Goal: Task Accomplishment & Management: Manage account settings

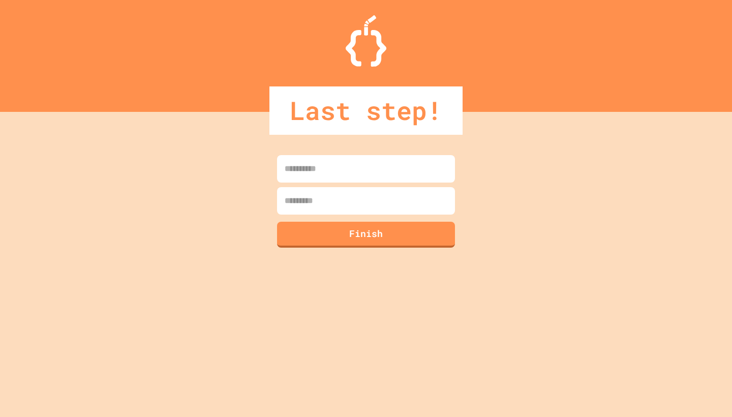
click at [346, 168] on input at bounding box center [366, 168] width 178 height 27
type input "*"
type input "******"
click at [337, 195] on input at bounding box center [366, 200] width 178 height 27
type input "****"
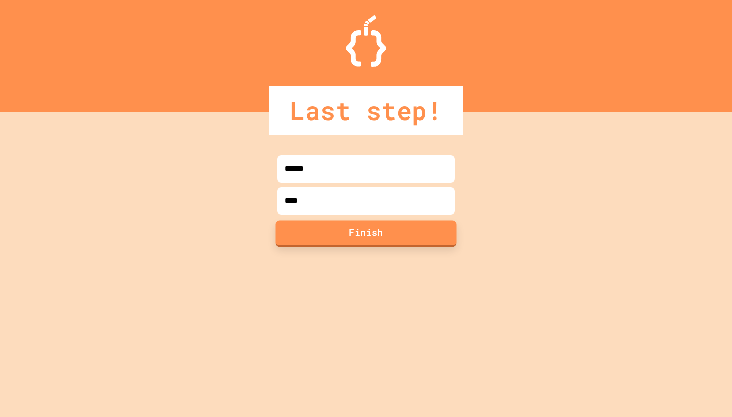
click at [354, 240] on button "Finish" at bounding box center [367, 233] width 182 height 26
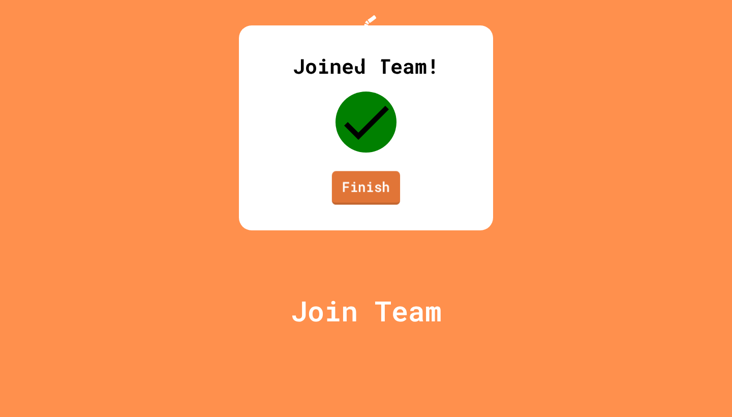
click at [377, 204] on link "Finish" at bounding box center [366, 188] width 68 height 34
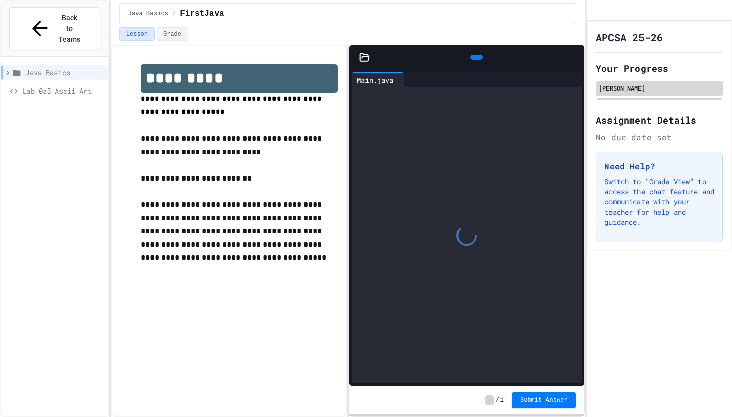
click at [651, 93] on div "[PERSON_NAME]" at bounding box center [659, 87] width 121 height 9
click at [643, 93] on div "[PERSON_NAME]" at bounding box center [659, 87] width 121 height 9
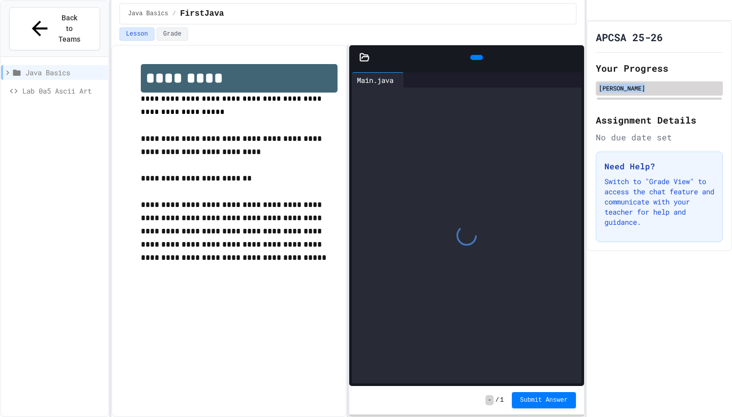
click at [643, 93] on div "[PERSON_NAME]" at bounding box center [659, 87] width 121 height 9
click at [638, 94] on div "[PERSON_NAME]" at bounding box center [659, 88] width 127 height 14
click at [74, 21] on span "Back to Teams" at bounding box center [69, 29] width 24 height 32
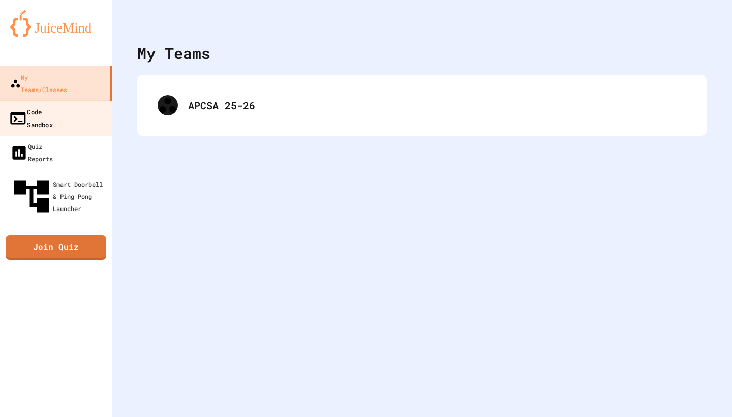
click at [73, 100] on link "Code Sandbox" at bounding box center [55, 118] width 115 height 36
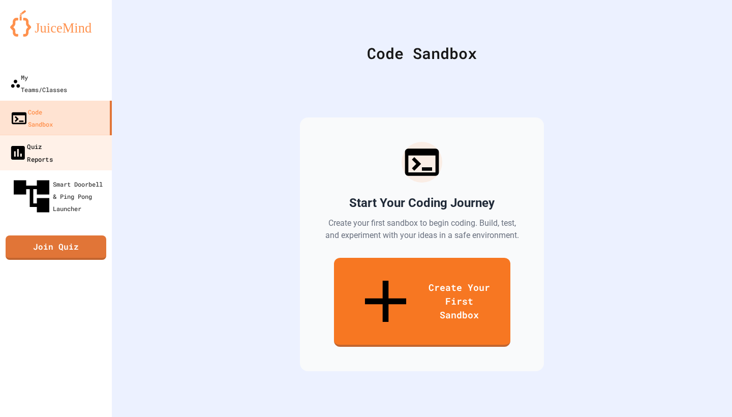
click at [74, 135] on link "Quiz Reports" at bounding box center [55, 153] width 115 height 36
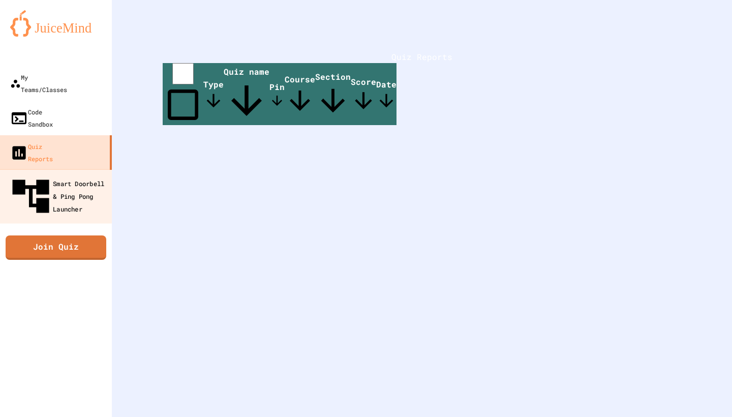
click at [70, 174] on div "Smart Doorbell & Ping Pong Launcher" at bounding box center [59, 196] width 101 height 44
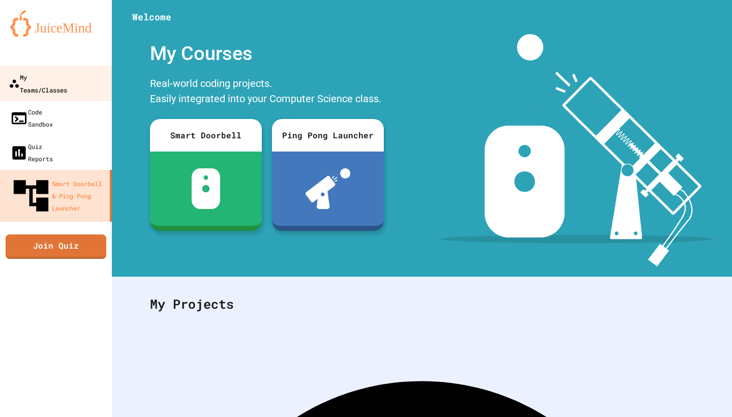
click at [67, 78] on div "My Teams/Classes" at bounding box center [38, 83] width 58 height 25
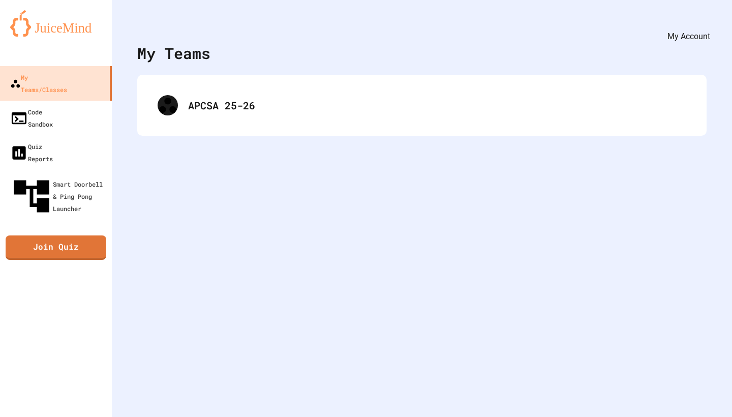
click at [705, 27] on icon "My Account" at bounding box center [710, 32] width 10 height 10
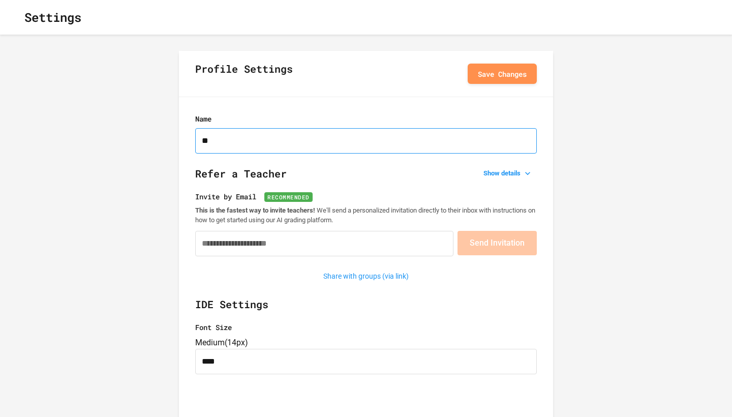
type input "*"
type input "**********"
click at [490, 76] on button "Save Changes" at bounding box center [502, 73] width 69 height 20
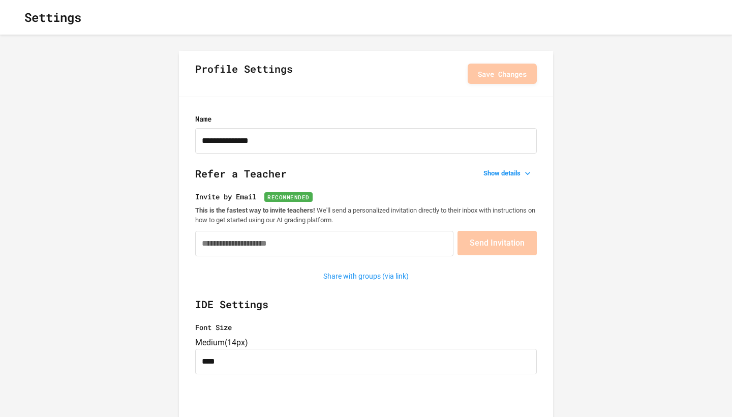
click at [26, 19] on icon "button" at bounding box center [22, 23] width 8 height 8
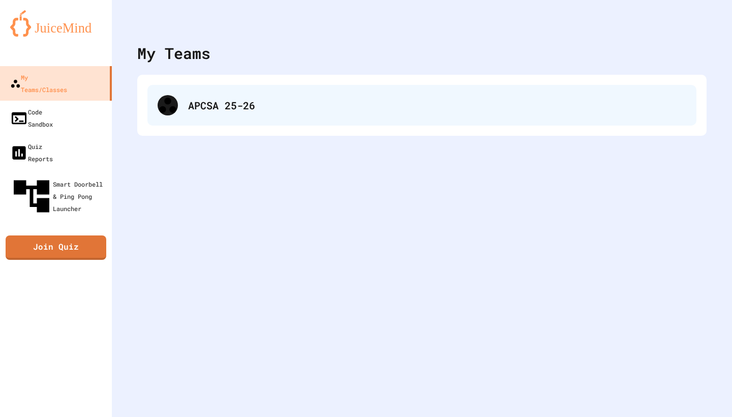
click at [215, 110] on div "APCSA 25-26" at bounding box center [437, 105] width 498 height 15
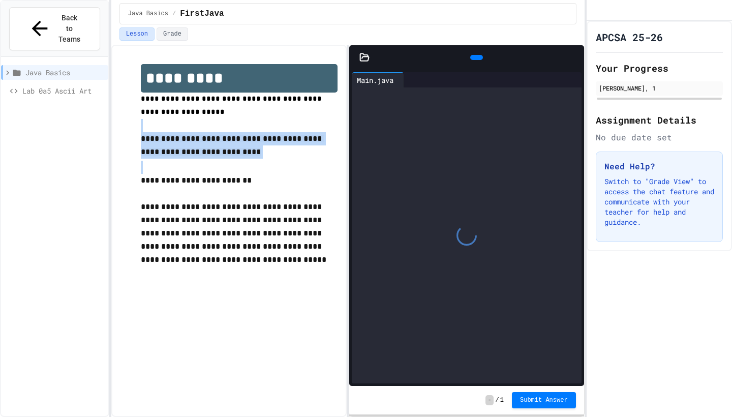
drag, startPoint x: 218, startPoint y: 132, endPoint x: 218, endPoint y: 166, distance: 34.1
click at [218, 166] on div "**********" at bounding box center [239, 185] width 197 height 242
click at [218, 166] on p at bounding box center [239, 167] width 197 height 13
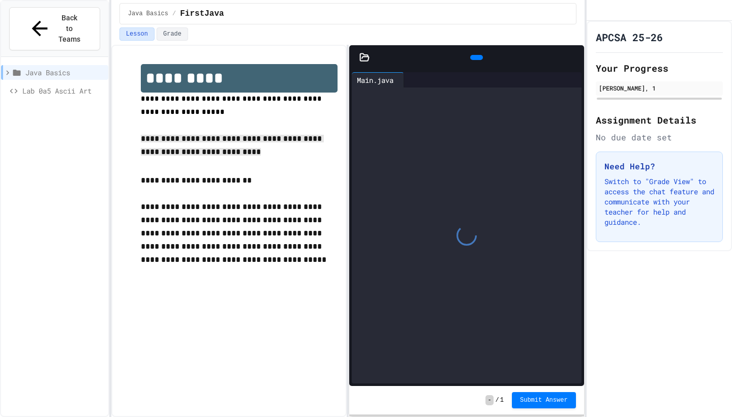
click at [392, 143] on div at bounding box center [466, 235] width 229 height 296
click at [471, 60] on div at bounding box center [477, 57] width 13 height 5
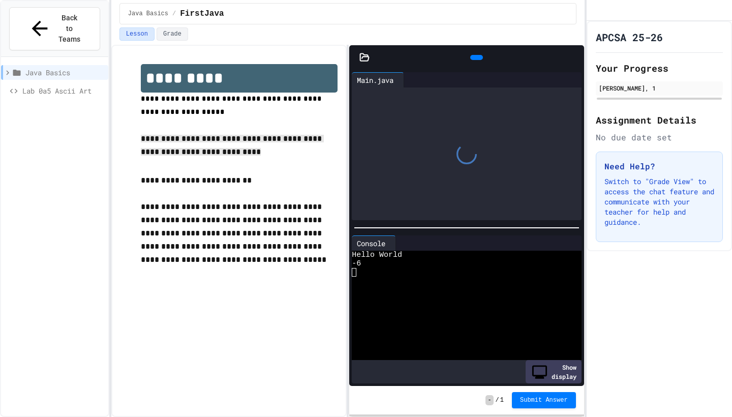
click at [480, 60] on icon at bounding box center [483, 63] width 6 height 7
click at [469, 55] on div "Stop" at bounding box center [476, 57] width 35 height 19
